Goal: Task Accomplishment & Management: Complete application form

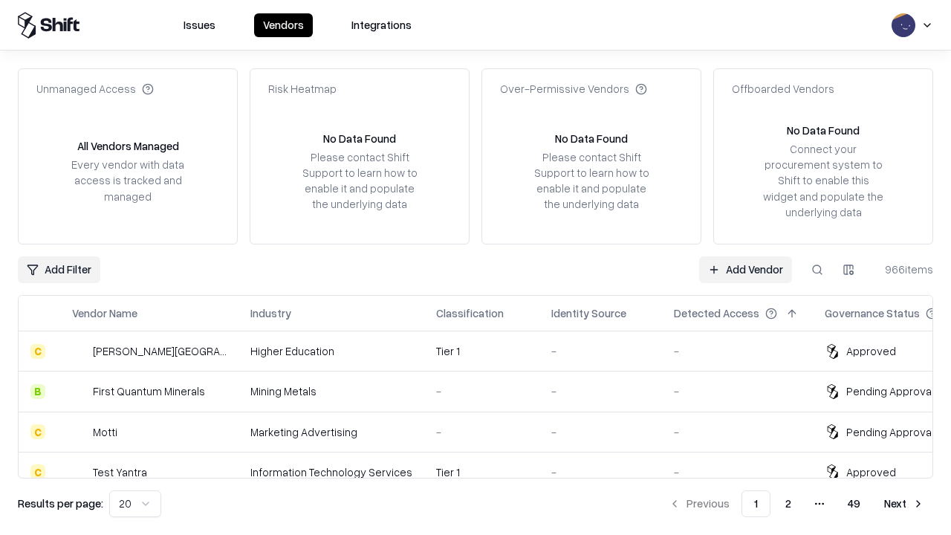
click at [745, 269] on link "Add Vendor" at bounding box center [745, 269] width 93 height 27
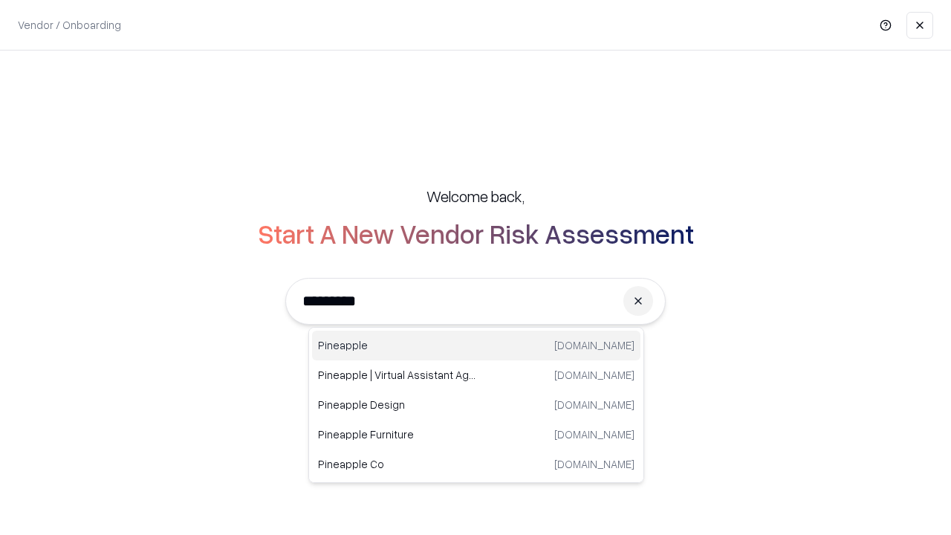
click at [476, 346] on div "Pineapple pineappleenergy.com" at bounding box center [476, 346] width 328 height 30
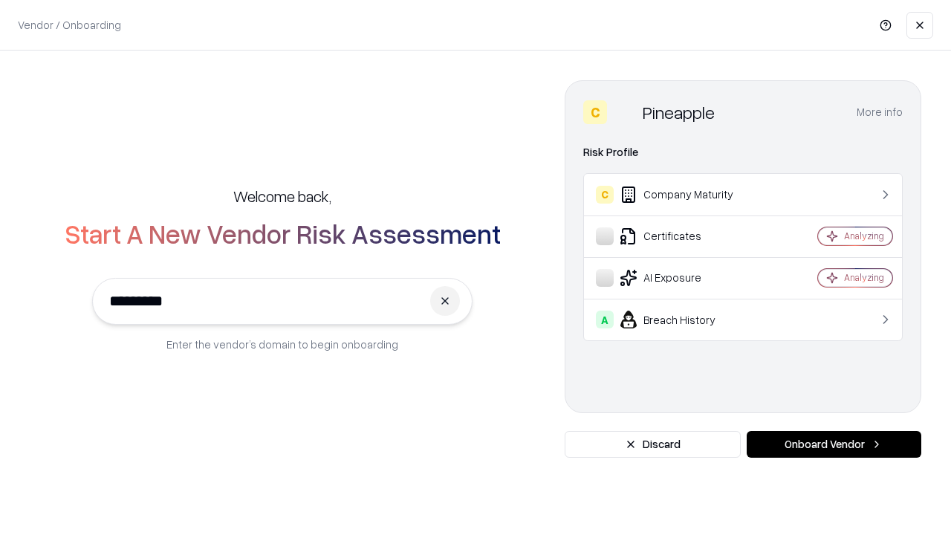
type input "*********"
click at [834, 444] on button "Onboard Vendor" at bounding box center [834, 444] width 175 height 27
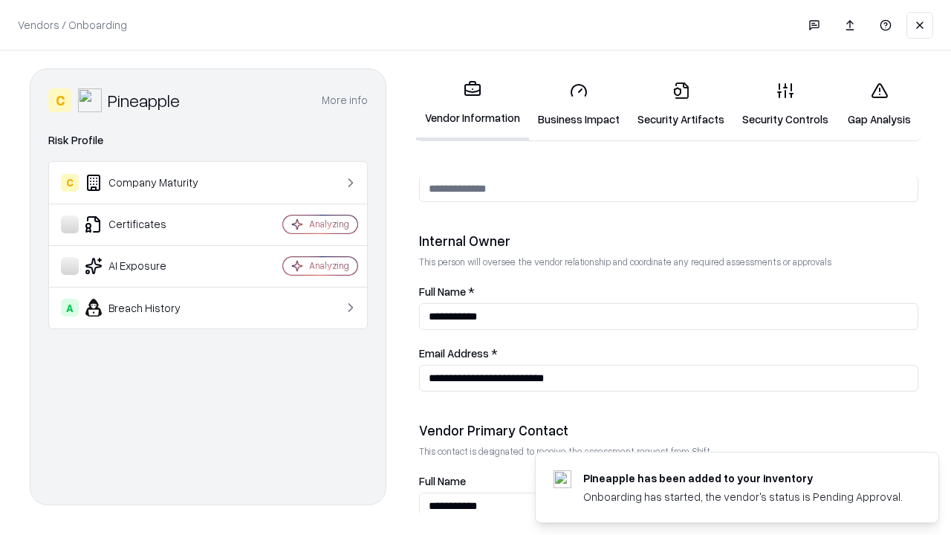
scroll to position [770, 0]
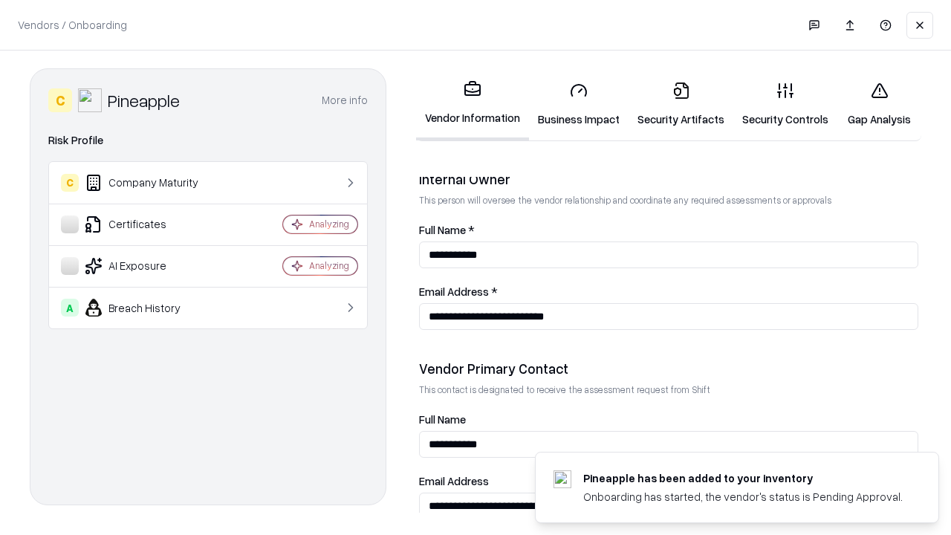
click at [579, 104] on link "Business Impact" at bounding box center [579, 104] width 100 height 69
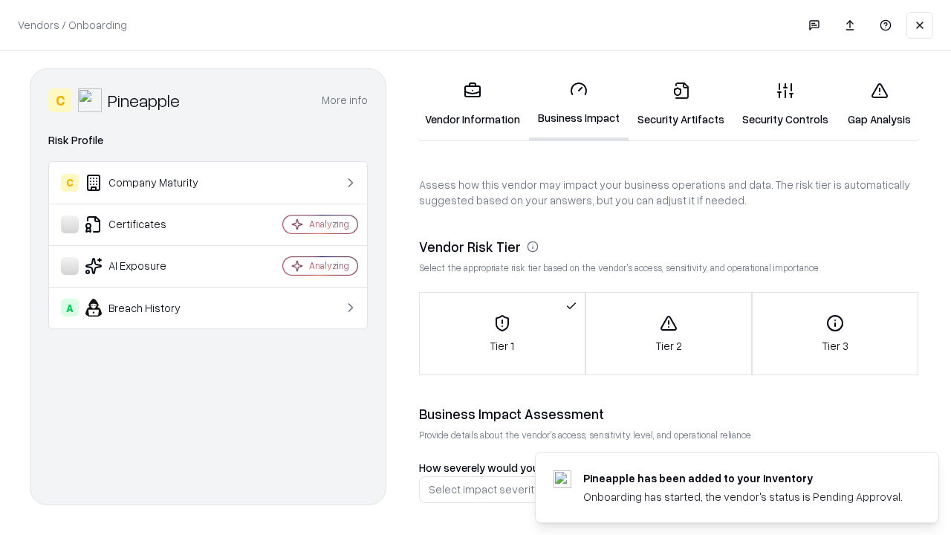
click at [681, 104] on link "Security Artifacts" at bounding box center [681, 104] width 105 height 69
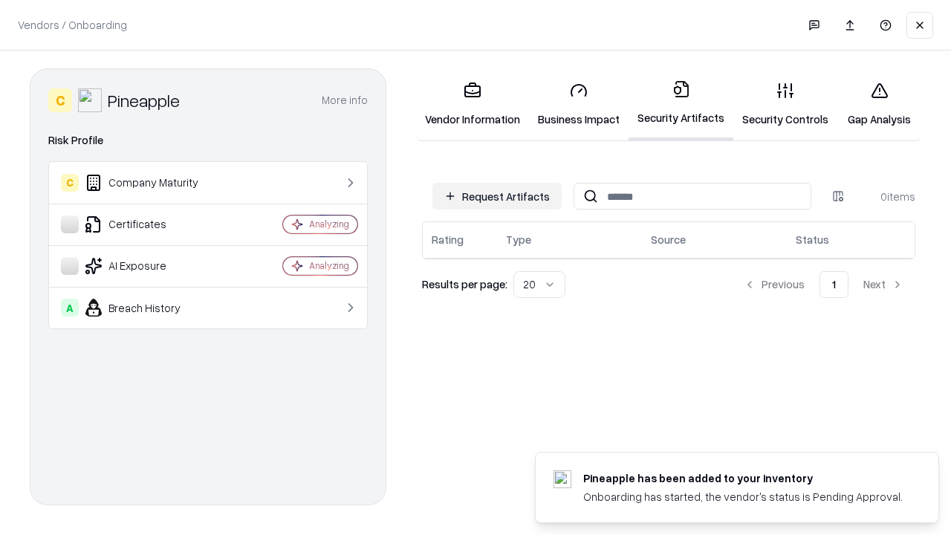
click at [497, 196] on button "Request Artifacts" at bounding box center [496, 196] width 129 height 27
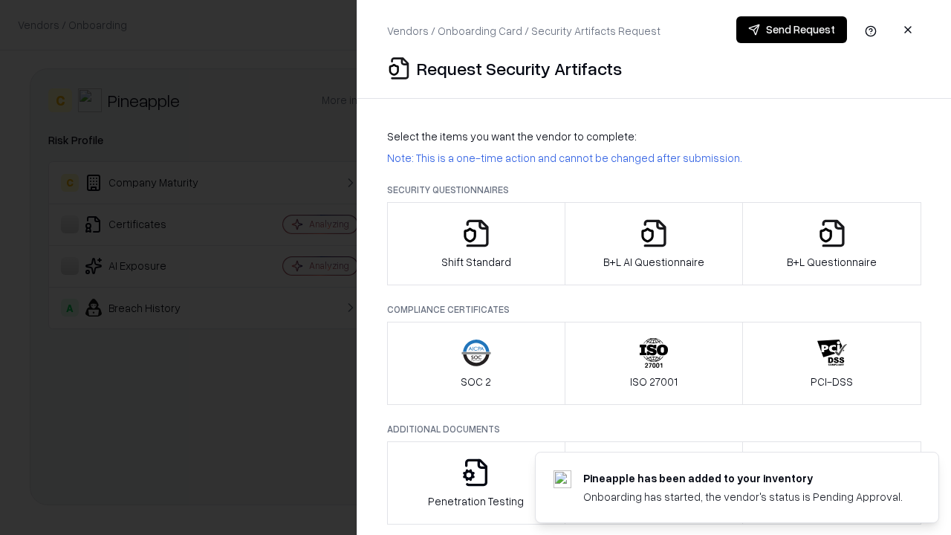
click at [476, 244] on icon "button" at bounding box center [476, 233] width 30 height 30
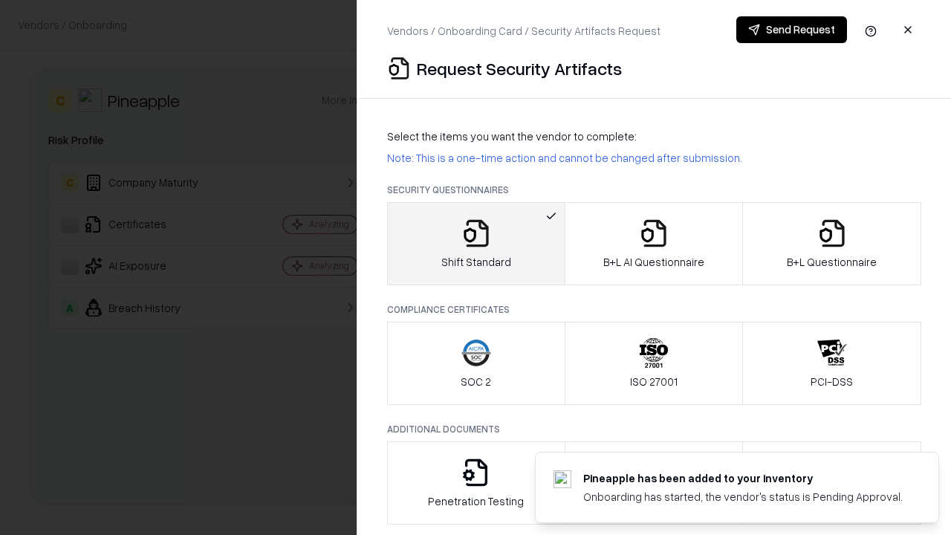
click at [791, 30] on button "Send Request" at bounding box center [791, 29] width 111 height 27
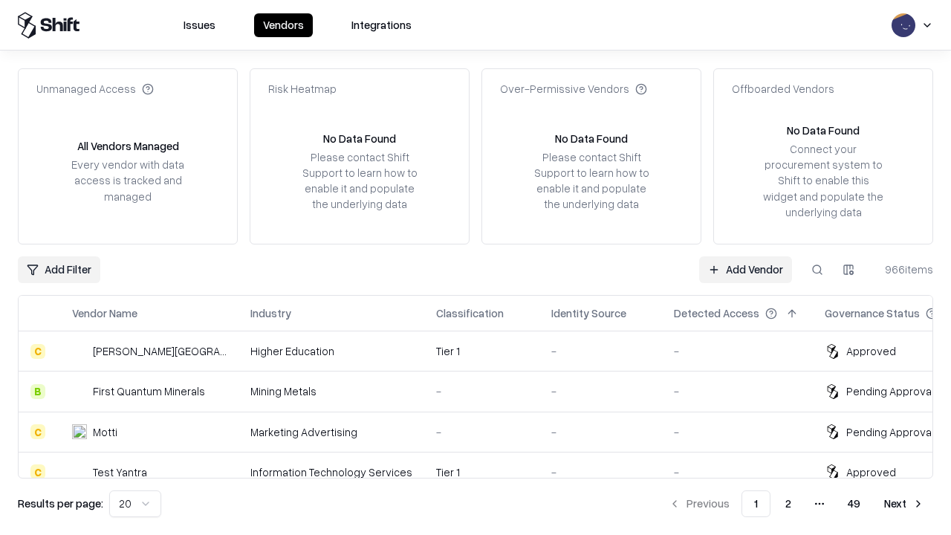
click at [817, 269] on button at bounding box center [817, 269] width 27 height 27
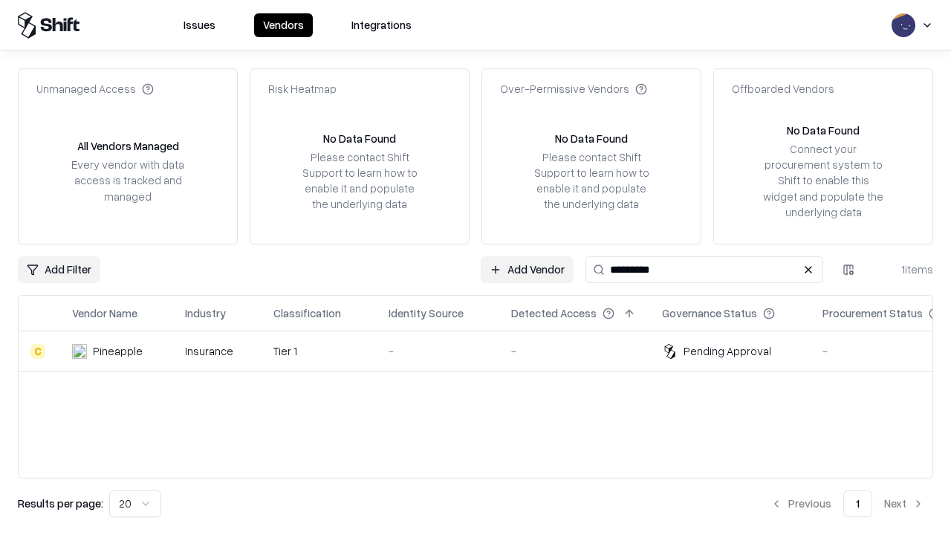
type input "*********"
click at [484, 351] on div "-" at bounding box center [438, 351] width 99 height 16
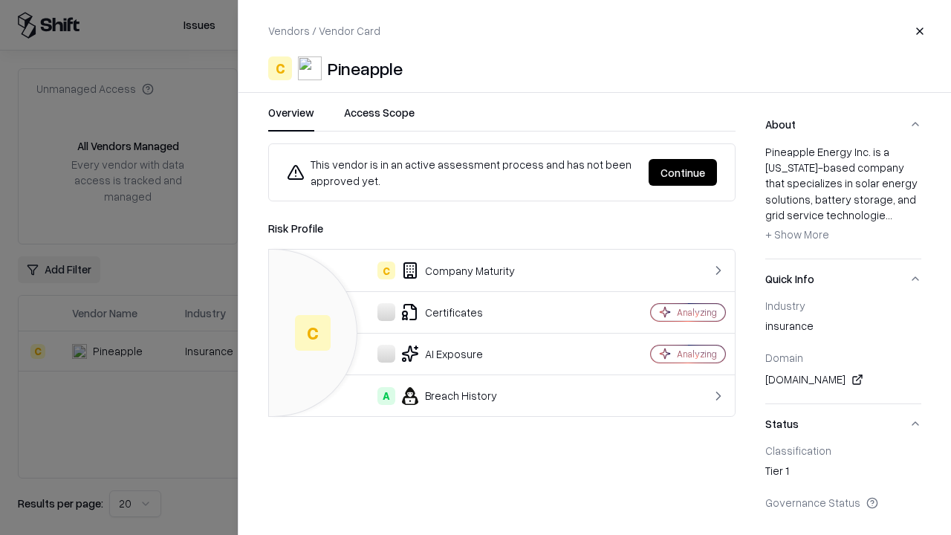
click at [683, 172] on button "Continue" at bounding box center [683, 172] width 68 height 27
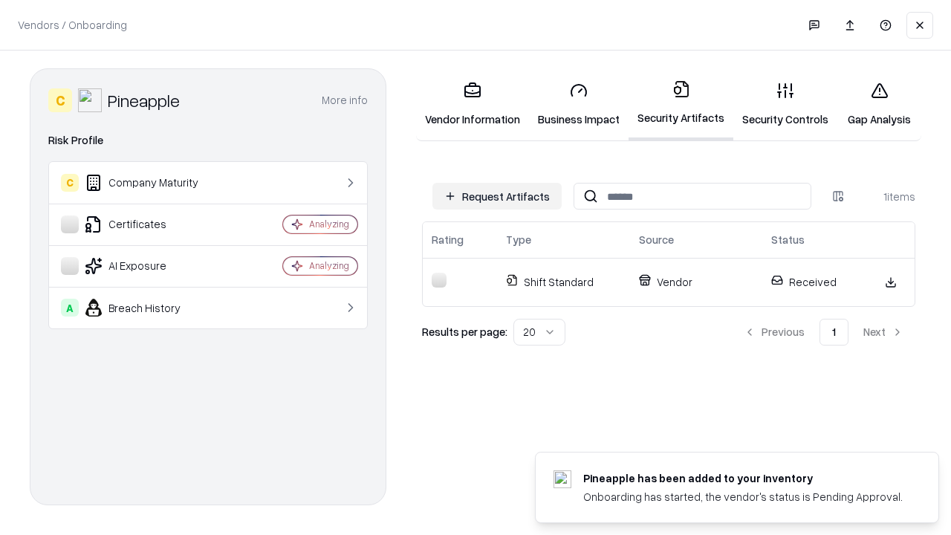
click at [785, 104] on link "Security Controls" at bounding box center [785, 104] width 104 height 69
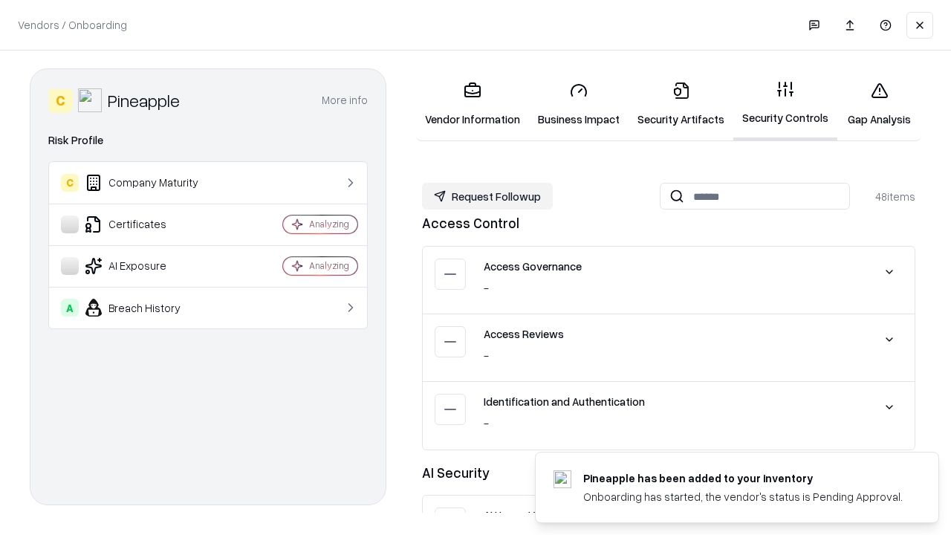
click at [487, 196] on button "Request Followup" at bounding box center [487, 196] width 131 height 27
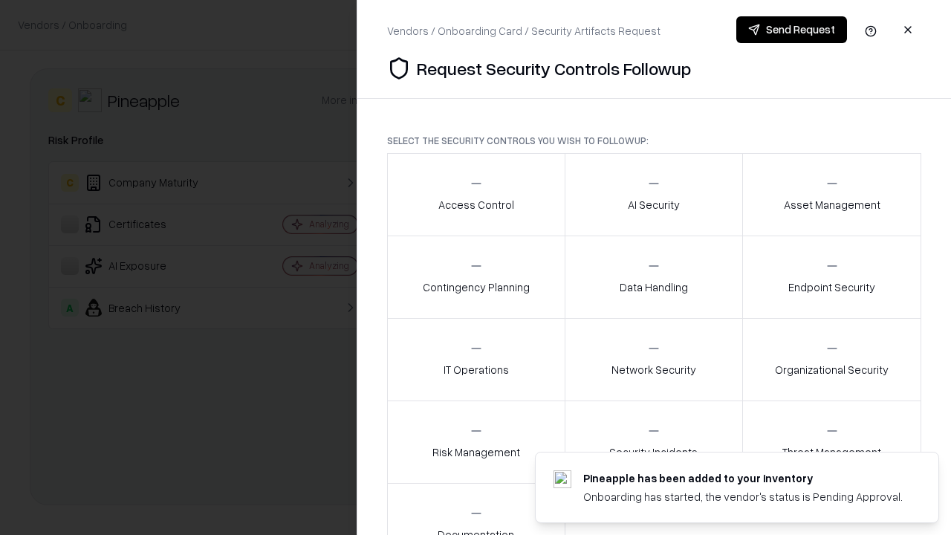
click at [476, 195] on div "Access Control" at bounding box center [476, 194] width 76 height 36
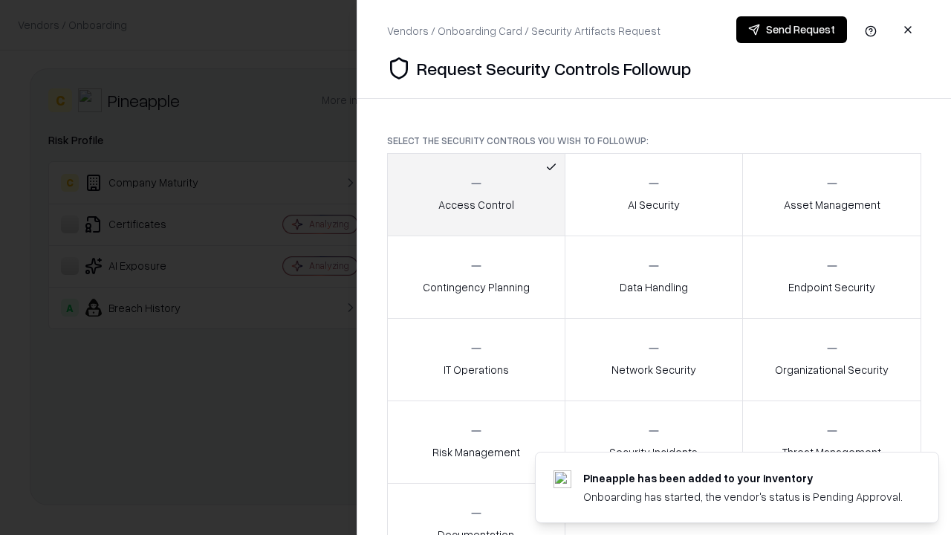
click at [791, 30] on button "Send Request" at bounding box center [791, 29] width 111 height 27
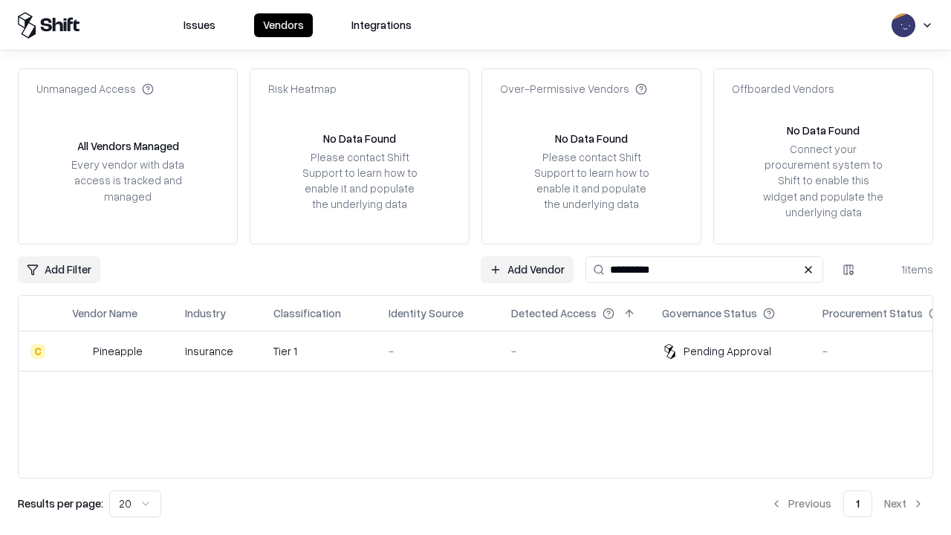
type input "*********"
click at [484, 351] on div "-" at bounding box center [438, 351] width 99 height 16
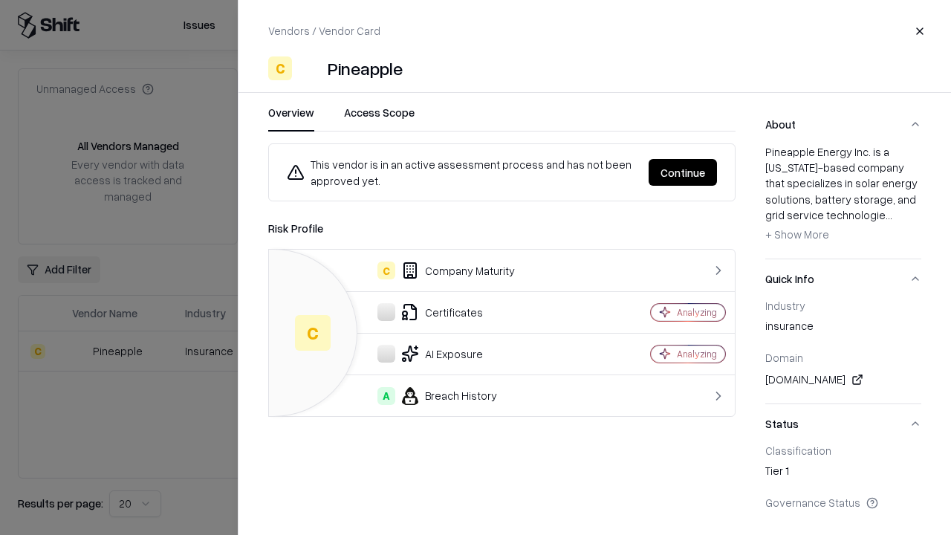
click at [683, 172] on button "Continue" at bounding box center [683, 172] width 68 height 27
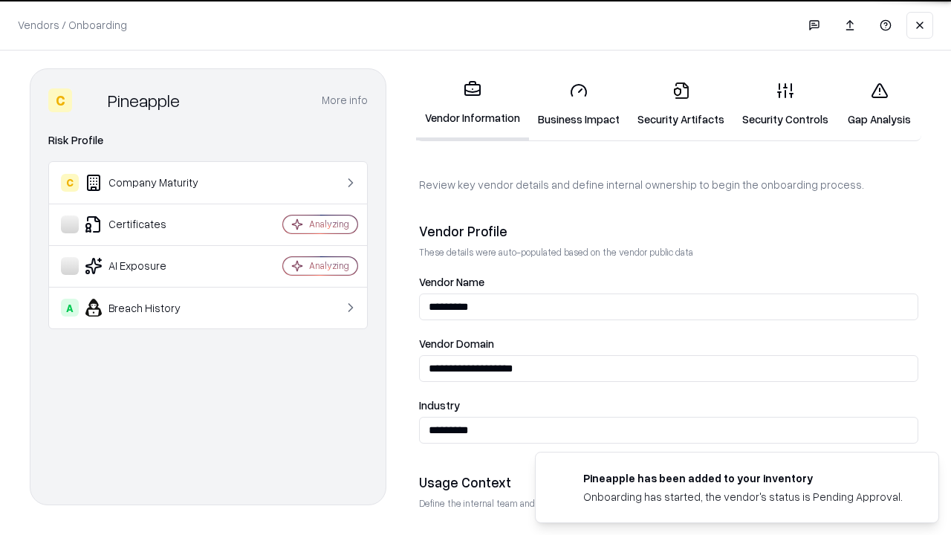
click at [879, 104] on link "Gap Analysis" at bounding box center [879, 104] width 84 height 69
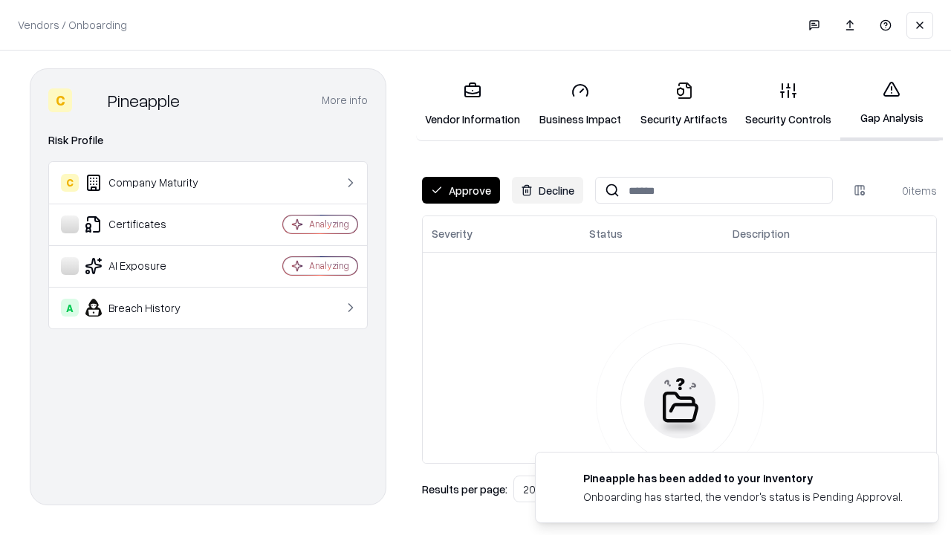
click at [461, 190] on button "Approve" at bounding box center [461, 190] width 78 height 27
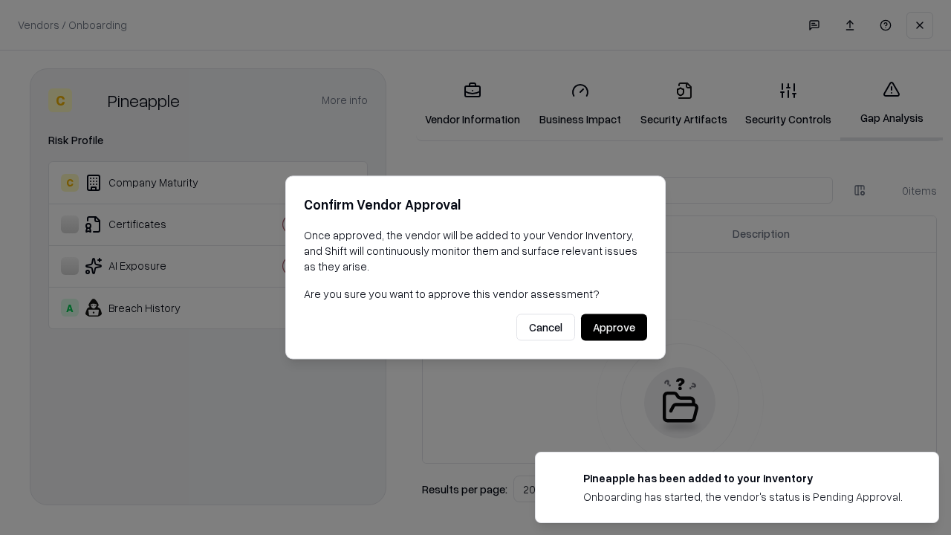
click at [614, 327] on button "Approve" at bounding box center [614, 327] width 66 height 27
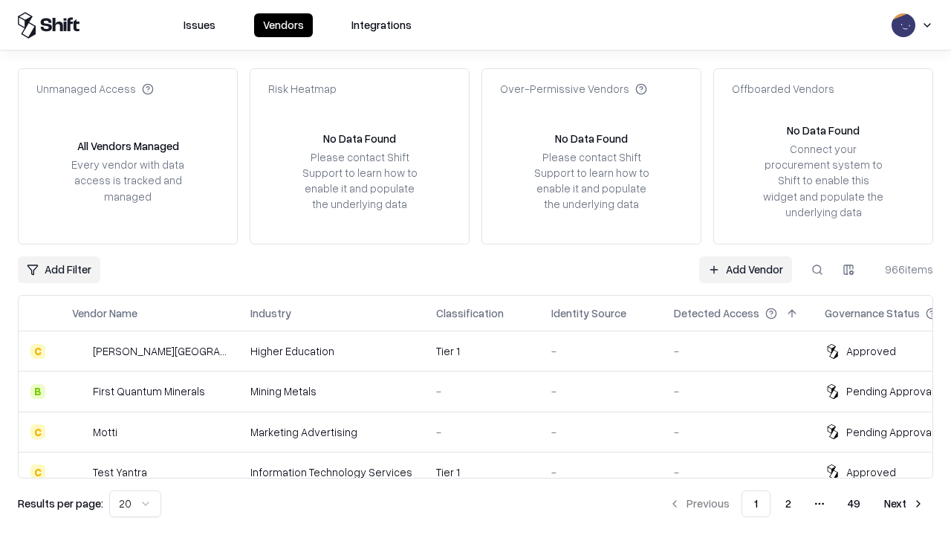
type input "*********"
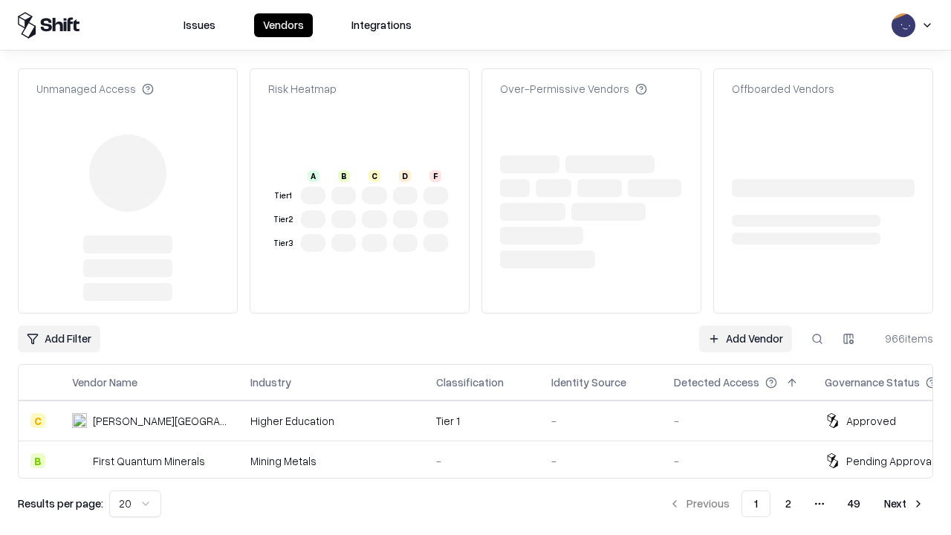
click at [745, 325] on link "Add Vendor" at bounding box center [745, 338] width 93 height 27
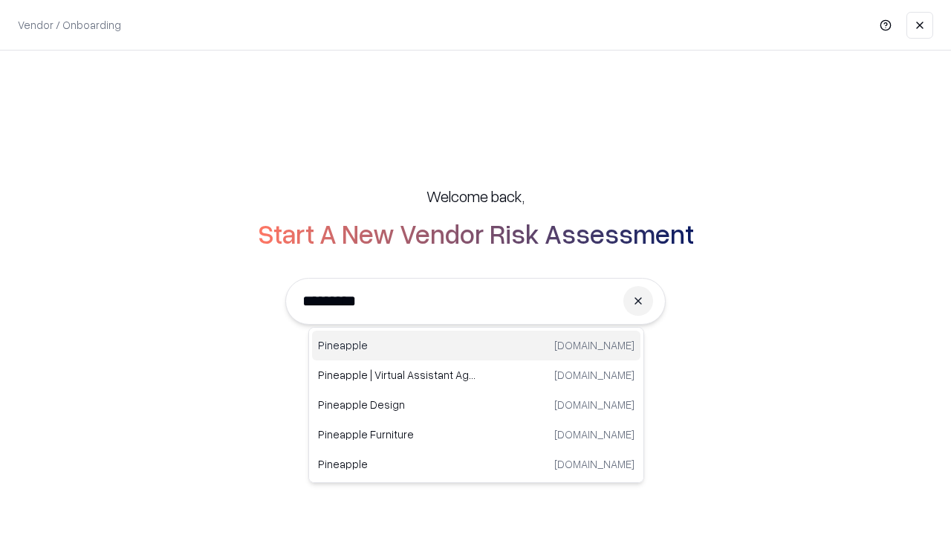
click at [476, 346] on div "Pineapple [DOMAIN_NAME]" at bounding box center [476, 346] width 328 height 30
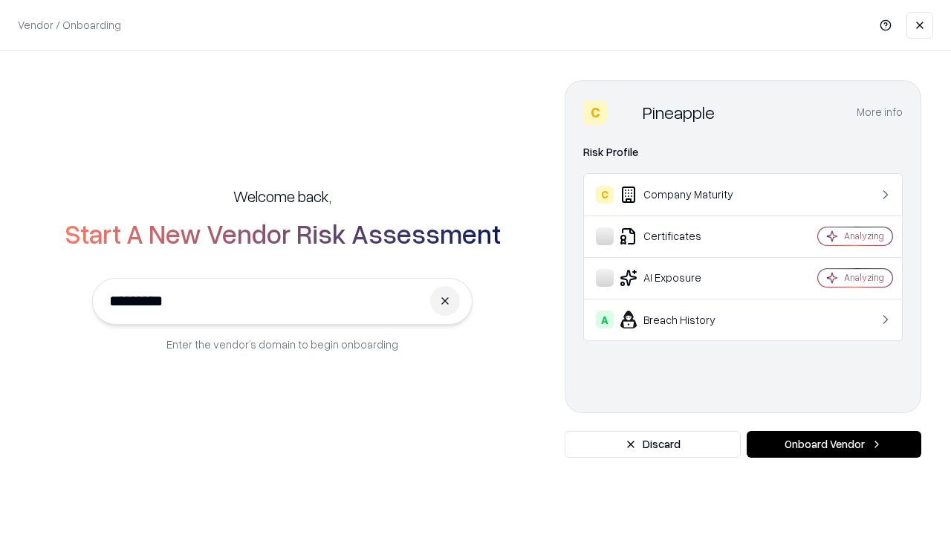
type input "*********"
click at [834, 444] on button "Onboard Vendor" at bounding box center [834, 444] width 175 height 27
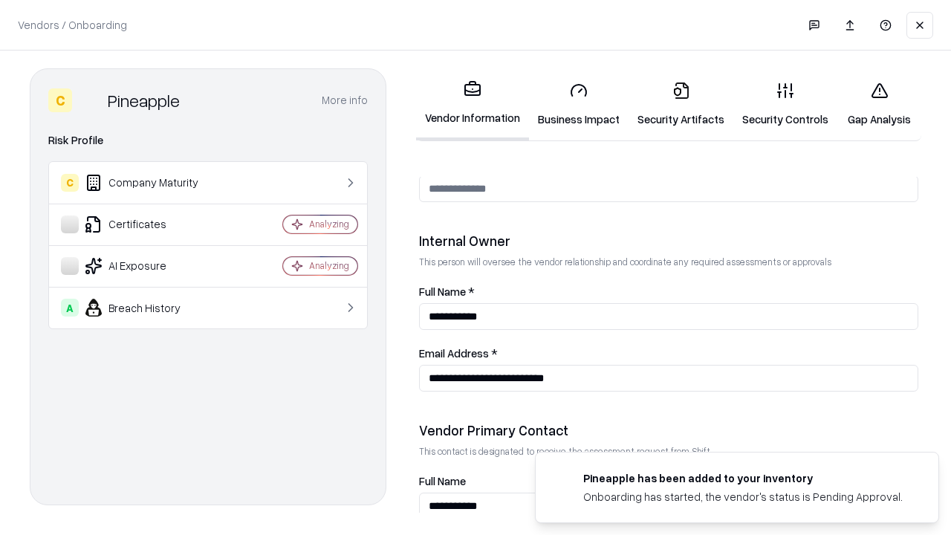
scroll to position [770, 0]
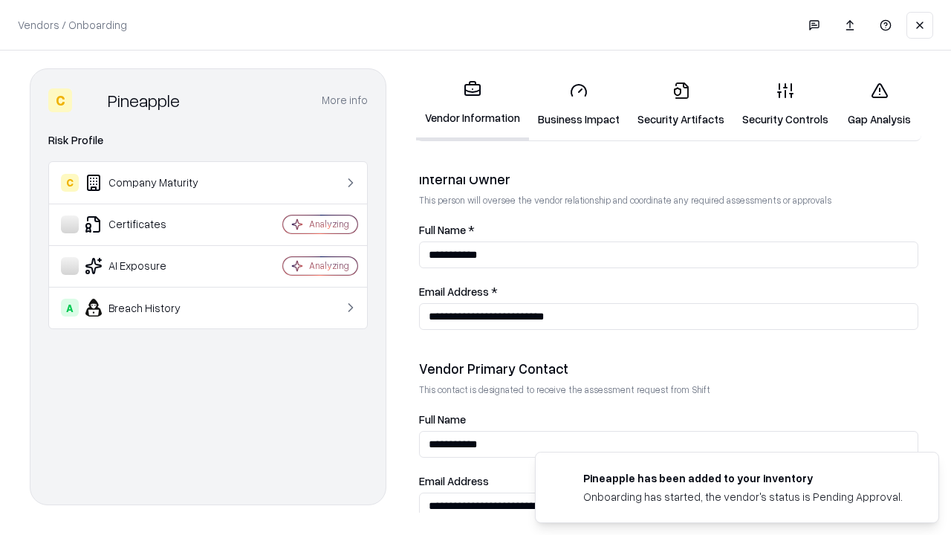
click at [879, 104] on link "Gap Analysis" at bounding box center [879, 104] width 84 height 69
